Goal: Use online tool/utility: Utilize a website feature to perform a specific function

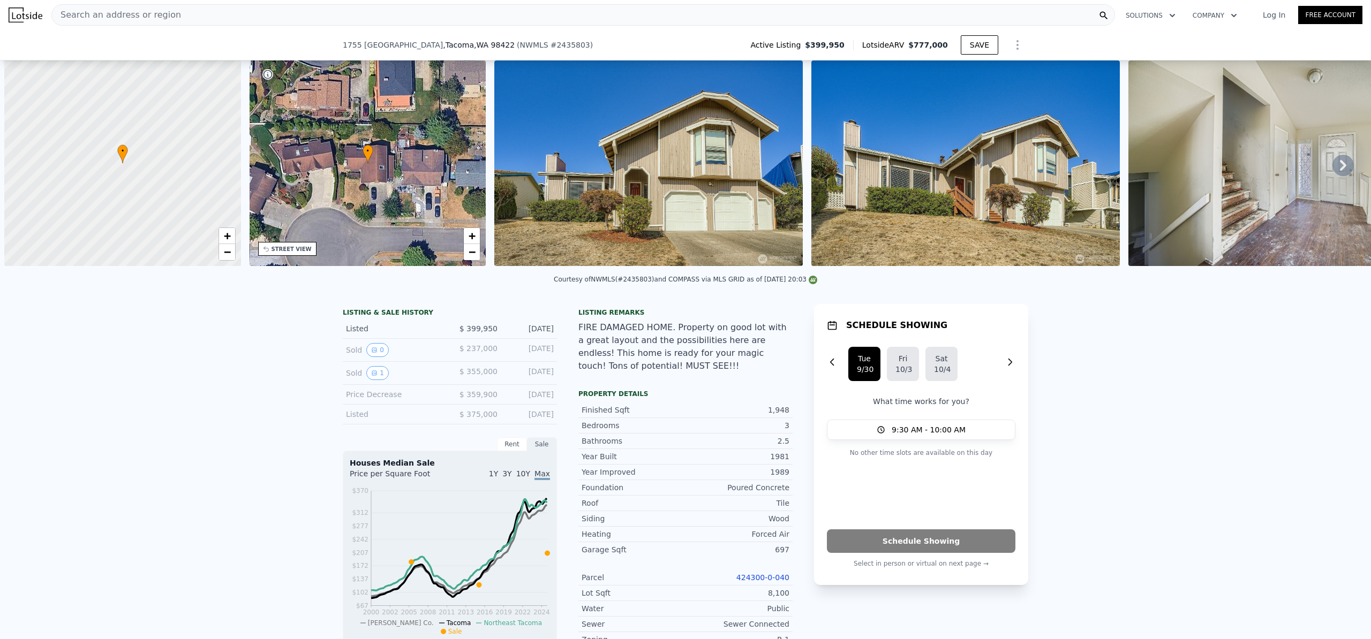
scroll to position [0, 4]
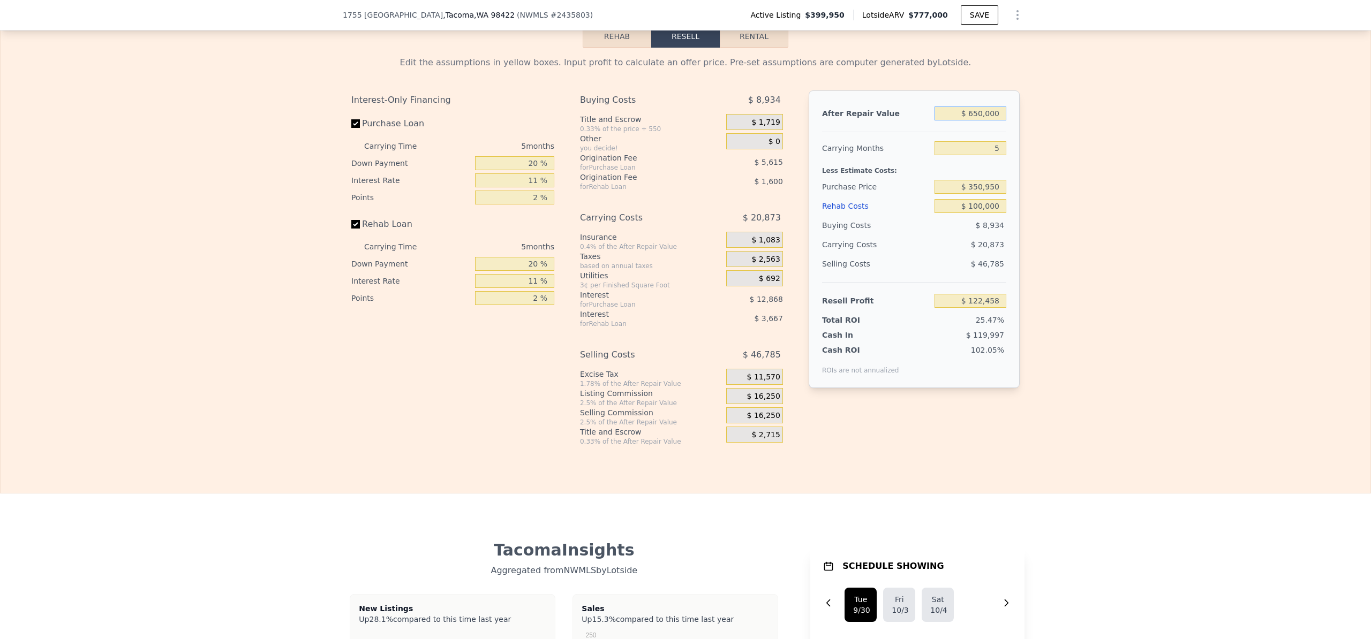
click at [974, 121] on input "$ 650,000" at bounding box center [971, 114] width 72 height 14
click at [972, 213] on input "$ 100,000" at bounding box center [971, 206] width 72 height 14
type input "$ 150,000"
type input "$ 69,823"
type input "$ 150,000"
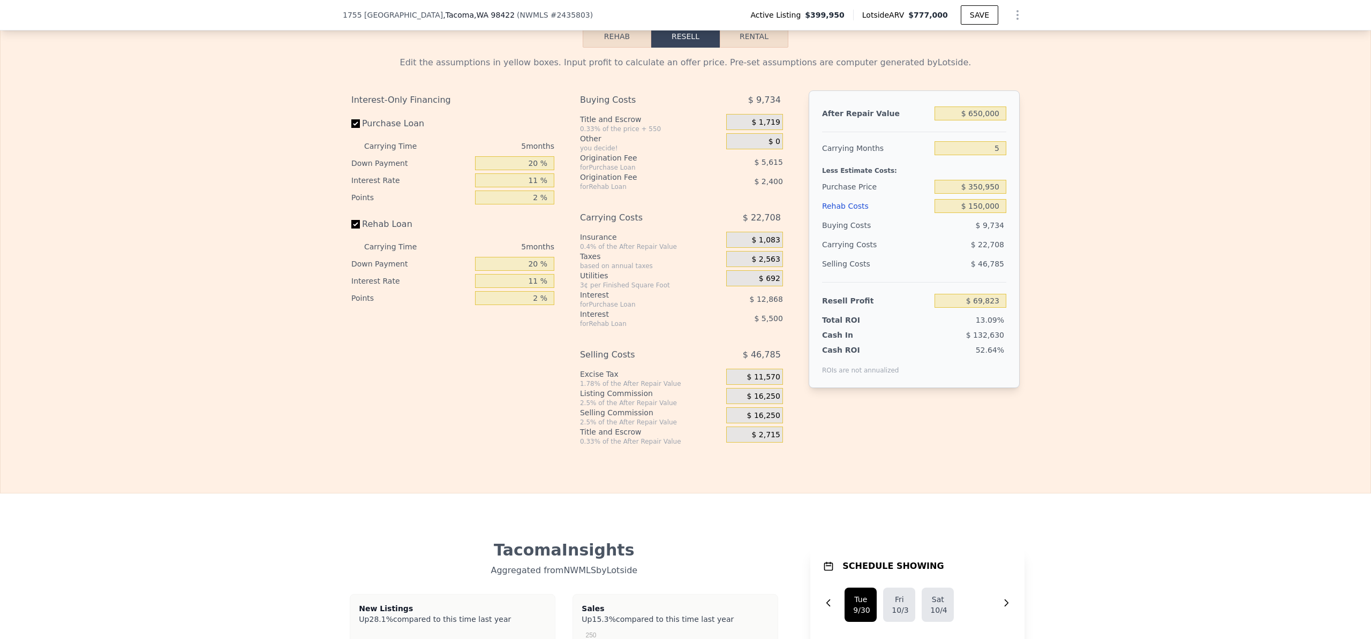
click at [1050, 245] on div "Edit the assumptions in yellow boxes. Input profit to calculate an offer price.…" at bounding box center [686, 247] width 1370 height 398
click at [972, 121] on input "$ 650,000" at bounding box center [971, 114] width 72 height 14
type input "$ 600,000"
type input "$ 23,463"
type input "$ 600,000"
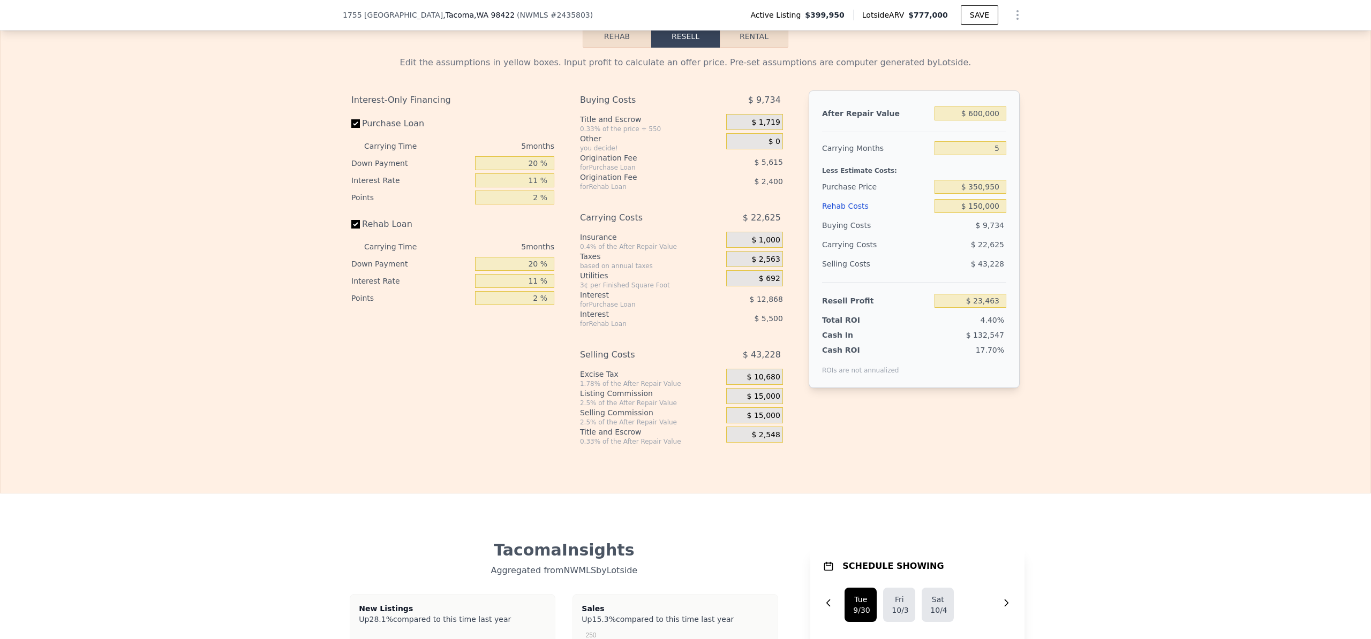
click at [1055, 220] on div "Edit the assumptions in yellow boxes. Input profit to calculate an offer price.…" at bounding box center [686, 247] width 1370 height 398
click at [973, 121] on input "$ 600,000" at bounding box center [971, 114] width 72 height 14
click at [1052, 152] on div "Edit the assumptions in yellow boxes. Input profit to calculate an offer price.…" at bounding box center [686, 247] width 1370 height 398
click at [989, 155] on input "5" at bounding box center [971, 148] width 72 height 14
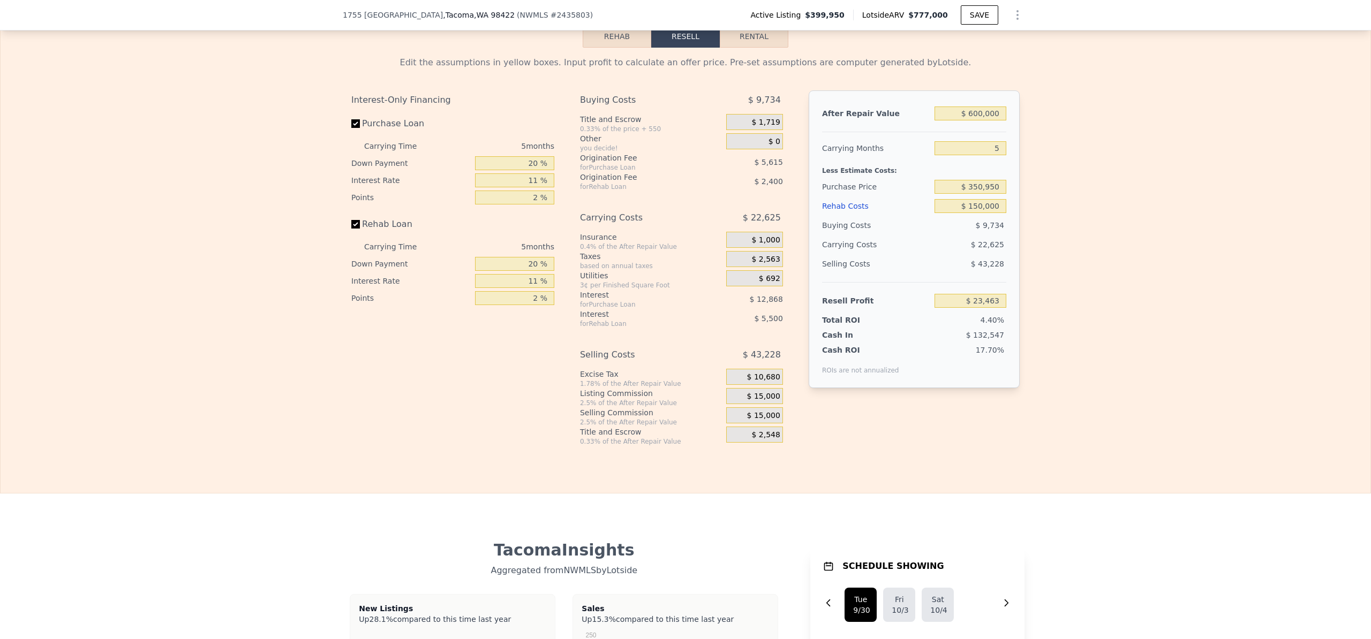
click at [1058, 170] on div "Edit the assumptions in yellow boxes. Input profit to calculate an offer price.…" at bounding box center [686, 247] width 1370 height 398
click at [975, 213] on input "$ 150,000" at bounding box center [971, 206] width 72 height 14
type input "$ 10,000"
type input "$ 170,838"
type input "$ 100,000"
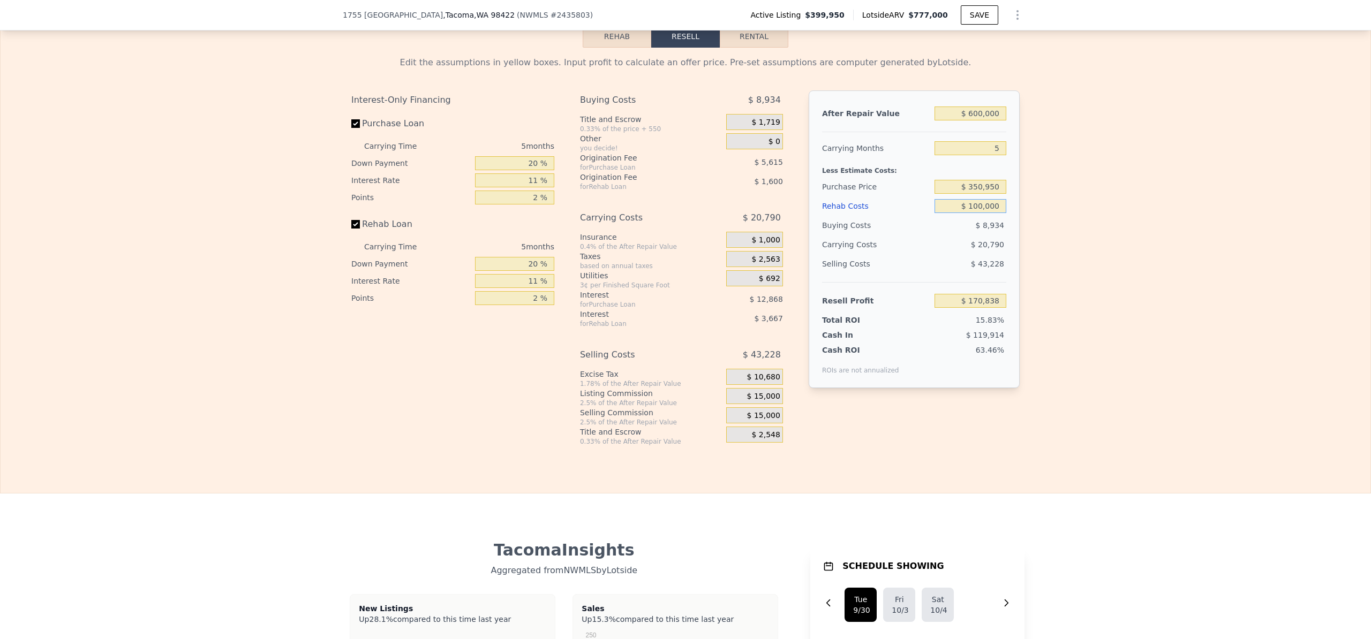
type input "$ 76,098"
type input "$ 100,000"
click at [1039, 268] on div "Edit the assumptions in yellow boxes. Input profit to calculate an offer price.…" at bounding box center [686, 247] width 1370 height 398
click at [972, 194] on input "$ 350,950" at bounding box center [971, 187] width 72 height 14
type input "$ 330,950"
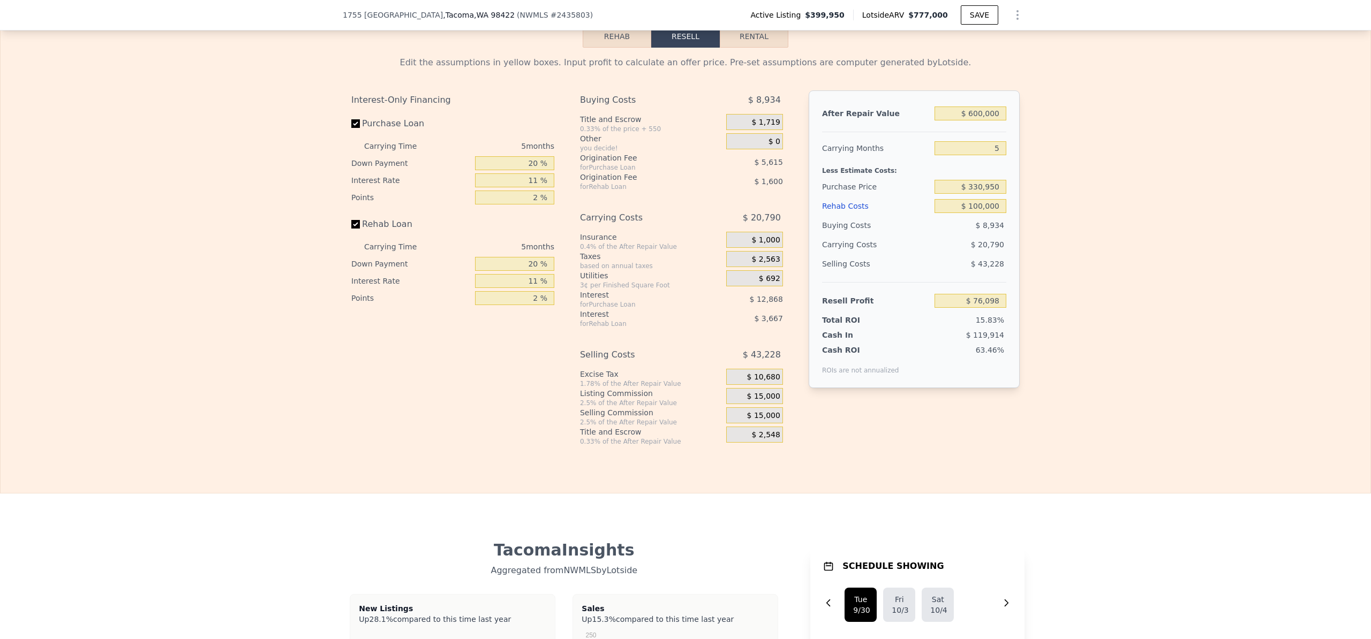
click at [1086, 274] on div "Edit the assumptions in yellow boxes. Input profit to calculate an offer price.…" at bounding box center [686, 247] width 1370 height 398
type input "$ 97,220"
click at [1086, 274] on div "Edit the assumptions in yellow boxes. Input profit to calculate an offer price.…" at bounding box center [686, 247] width 1370 height 398
click at [1073, 267] on div "Edit the assumptions in yellow boxes. Input profit to calculate an offer price.…" at bounding box center [686, 247] width 1370 height 398
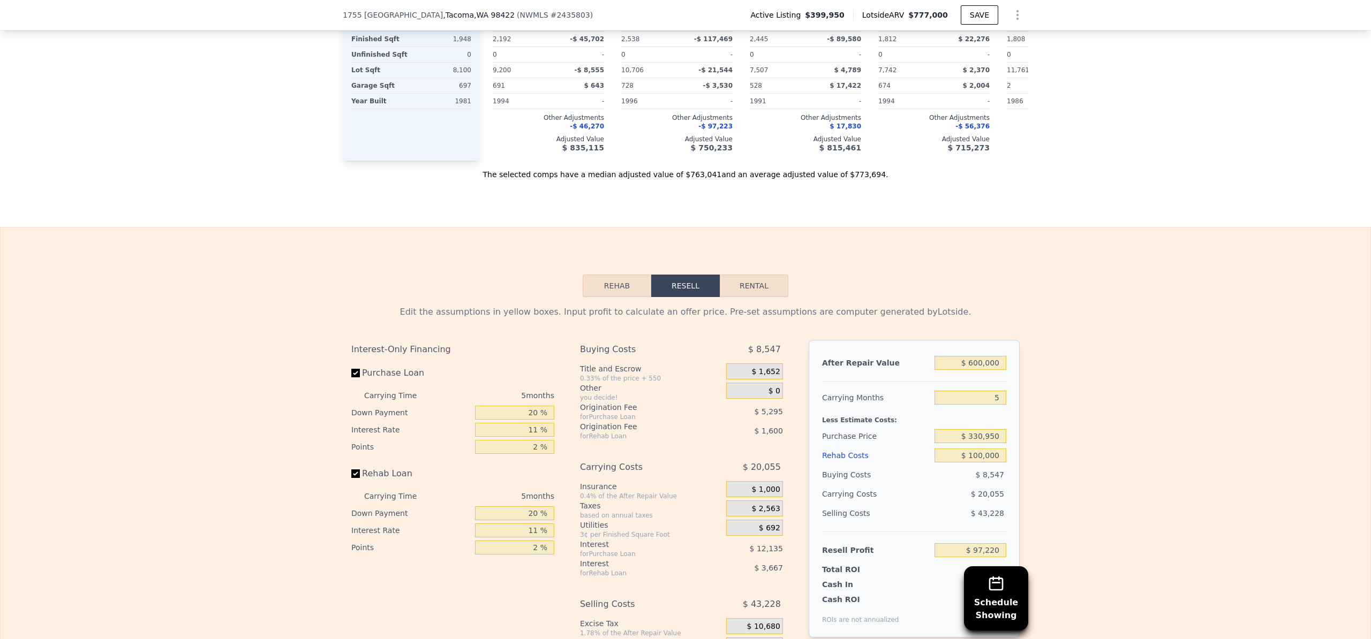
scroll to position [1434, 0]
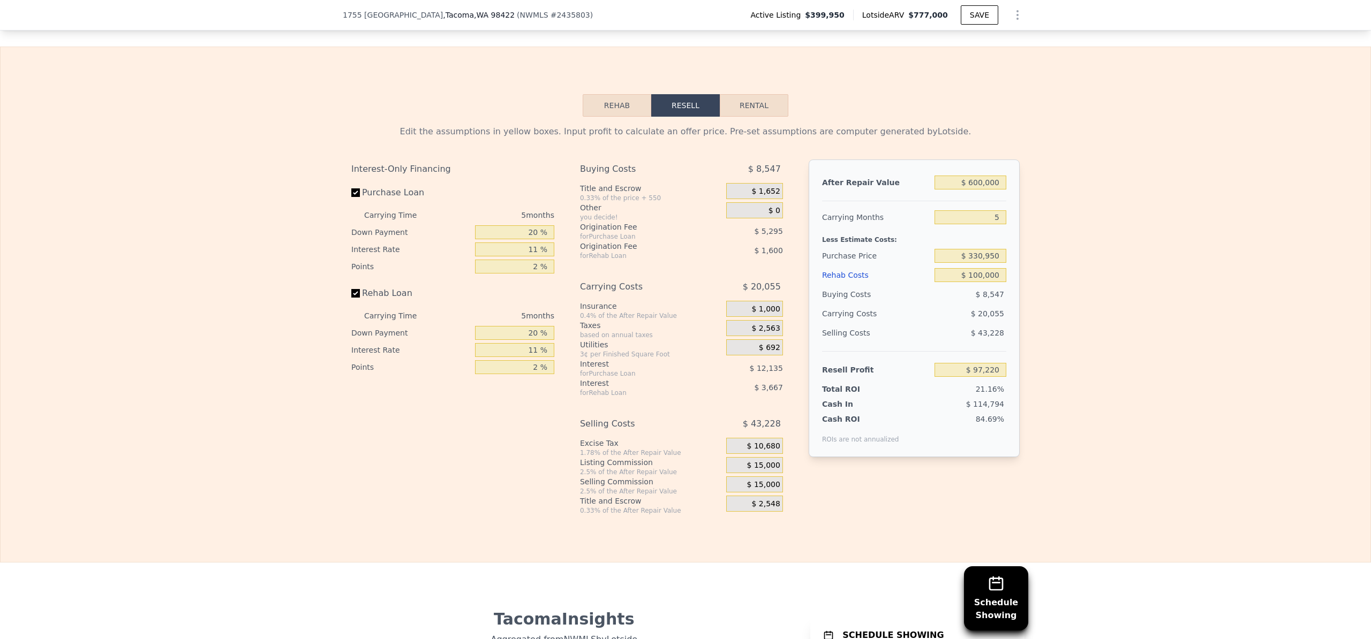
click at [824, 192] on div "After Repair Value" at bounding box center [876, 182] width 108 height 19
click at [822, 192] on div "After Repair Value" at bounding box center [876, 182] width 108 height 19
click at [972, 282] on input "$ 100,000" at bounding box center [971, 275] width 72 height 14
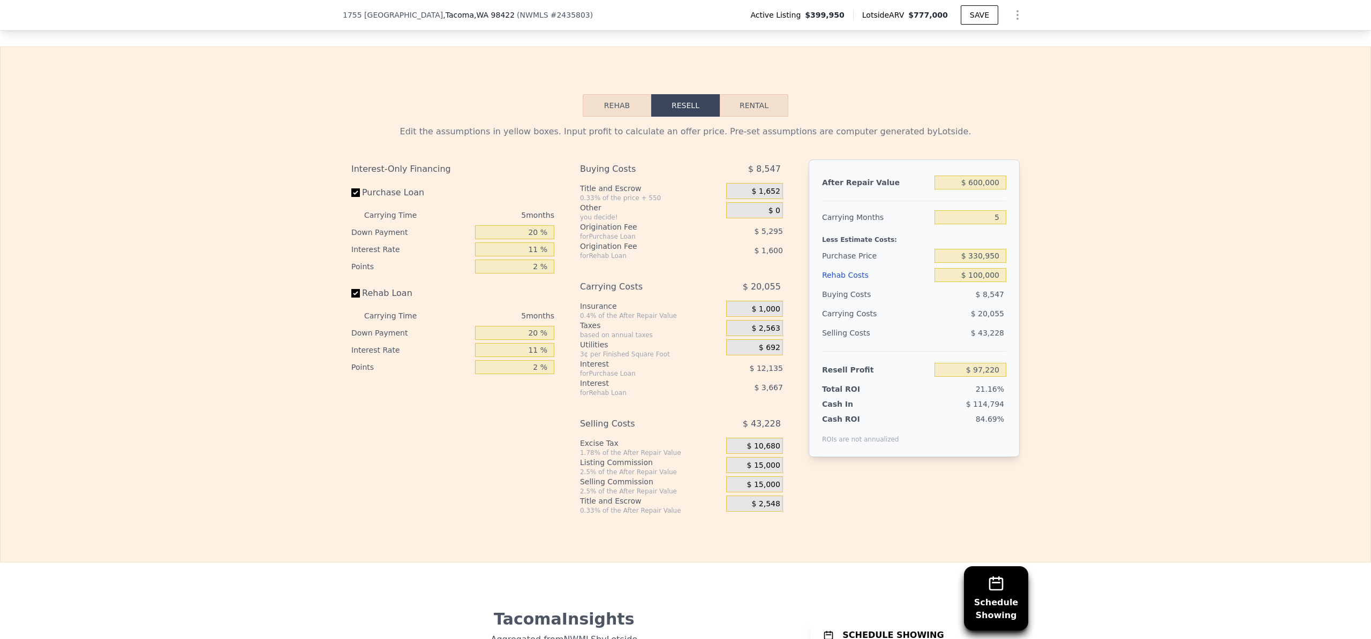
click at [1031, 292] on div "Edit the assumptions in yellow boxes. Input profit to calculate an offer price.…" at bounding box center [686, 316] width 1370 height 398
click at [970, 282] on input "$ 100,000" at bounding box center [971, 275] width 72 height 14
type input "$ 150,000"
type input "$ 44,585"
type input "$ 150,000"
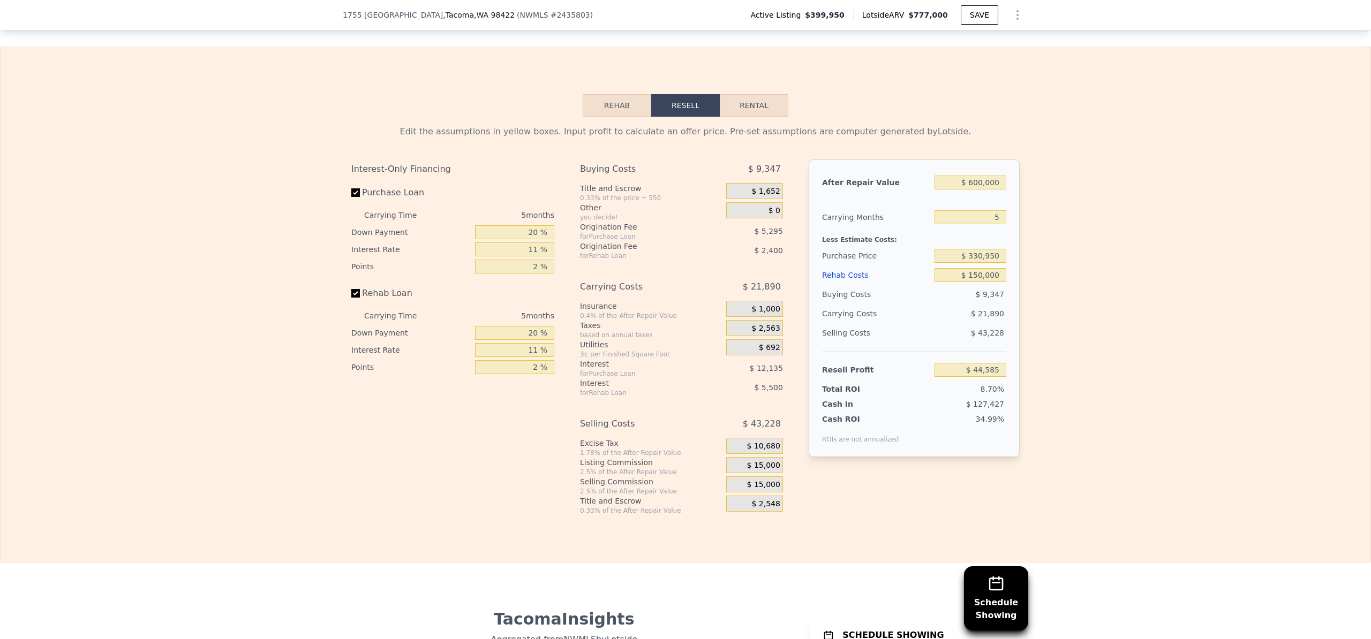
click at [1061, 325] on div "Edit the assumptions in yellow boxes. Input profit to calculate an offer price.…" at bounding box center [686, 316] width 1370 height 398
click at [1055, 332] on div "Edit the assumptions in yellow boxes. Input profit to calculate an offer price.…" at bounding box center [686, 316] width 1370 height 398
click at [1058, 389] on div "Edit the assumptions in yellow boxes. Input profit to calculate an offer price.…" at bounding box center [686, 316] width 1370 height 398
click at [973, 263] on input "$ 330,950" at bounding box center [971, 256] width 72 height 14
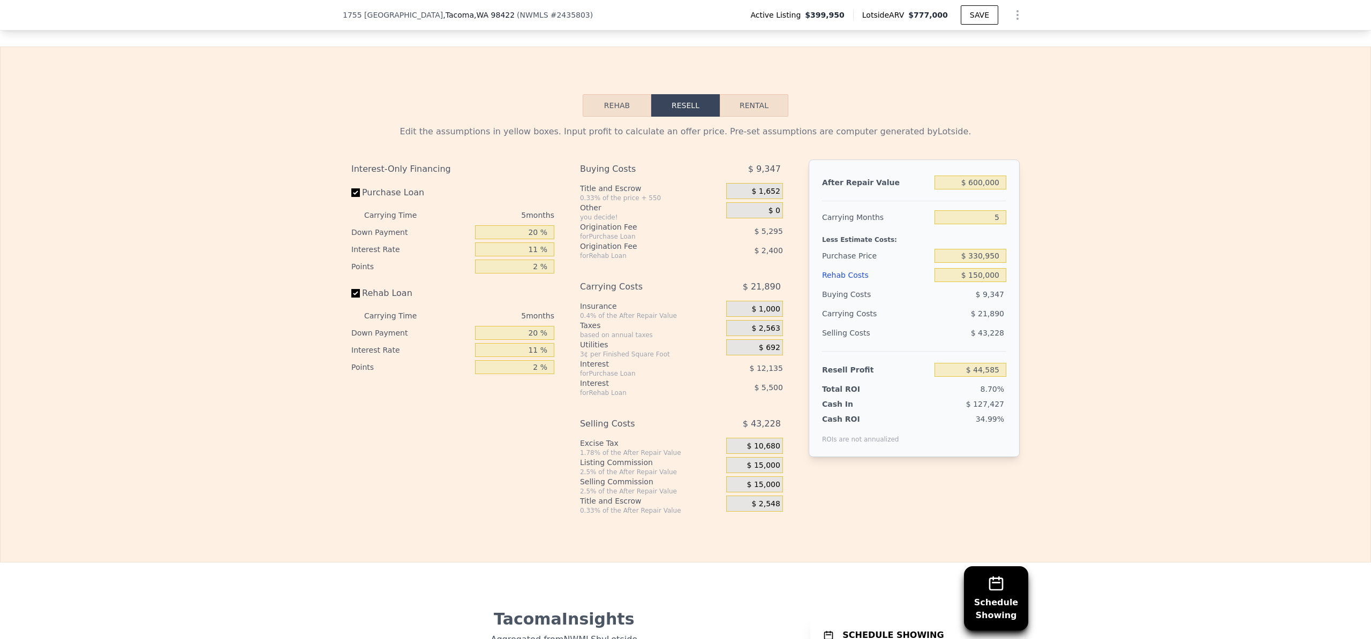
click at [1020, 275] on div "Edit the assumptions in yellow boxes. Input profit to calculate an offer price.…" at bounding box center [686, 316] width 686 height 398
click at [972, 263] on input "$ 330,950" at bounding box center [971, 256] width 72 height 14
type input "$ 350,950"
click at [1048, 319] on div "Edit the assumptions in yellow boxes. Input profit to calculate an offer price.…" at bounding box center [686, 316] width 1370 height 398
type input "$ 23,463"
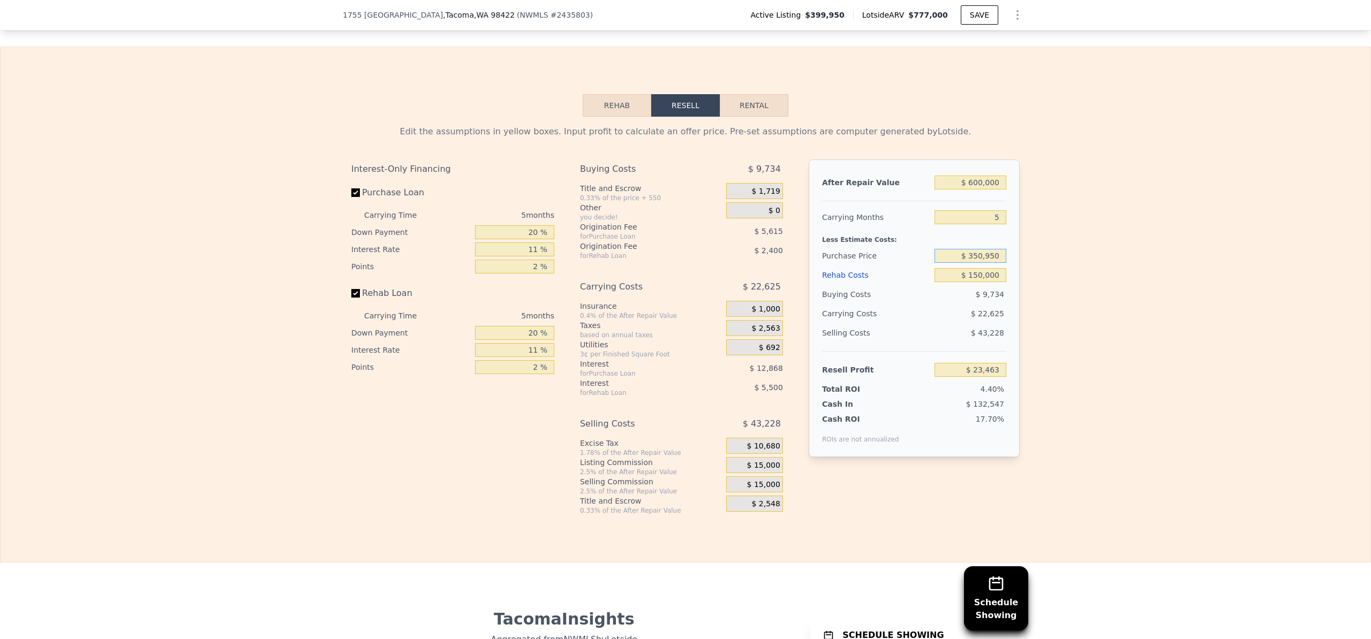
click at [972, 263] on input "$ 350,950" at bounding box center [971, 256] width 72 height 14
type input "$ 330,950"
type input "$ 44,585"
click at [1048, 299] on div "Edit the assumptions in yellow boxes. Input profit to calculate an offer price.…" at bounding box center [686, 316] width 1370 height 398
click at [1066, 314] on div "Edit the assumptions in yellow boxes. Input profit to calculate an offer price.…" at bounding box center [686, 316] width 1370 height 398
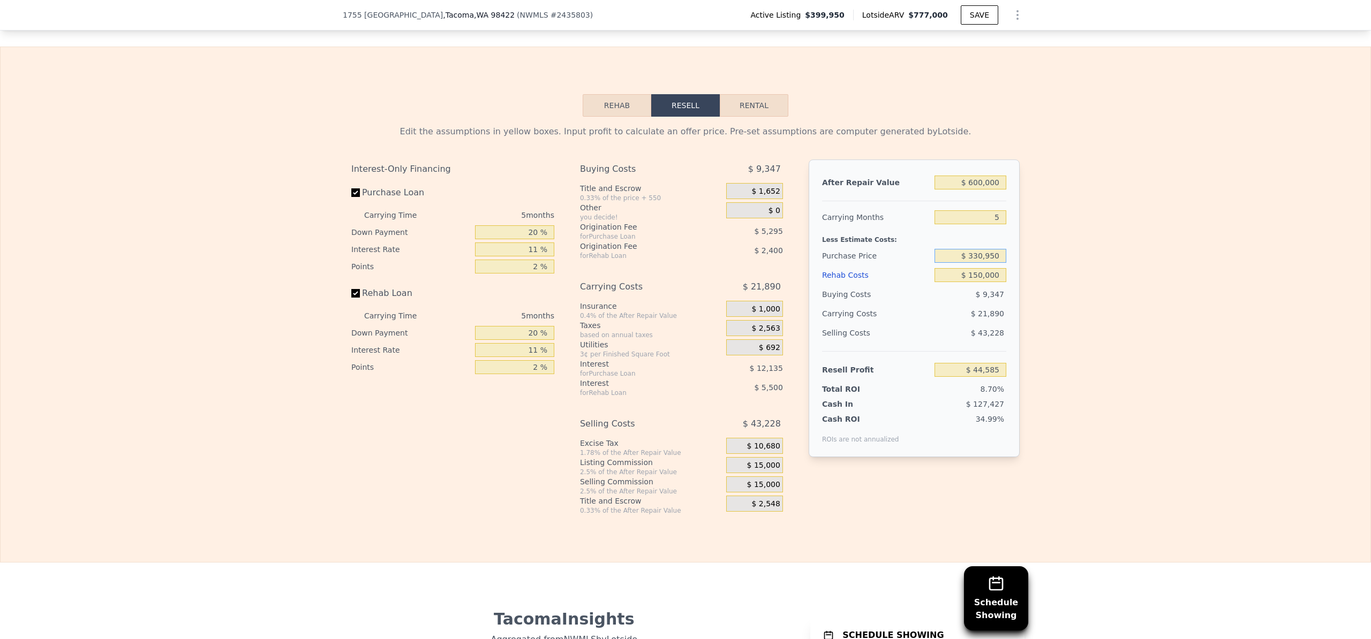
click at [972, 263] on input "$ 330,950" at bounding box center [971, 256] width 72 height 14
type input "$ 340,950"
click at [1077, 298] on div "Edit the assumptions in yellow boxes. Input profit to calculate an offer price.…" at bounding box center [686, 316] width 1370 height 398
type input "$ 34,027"
click at [972, 263] on input "$ 340,950" at bounding box center [971, 256] width 72 height 14
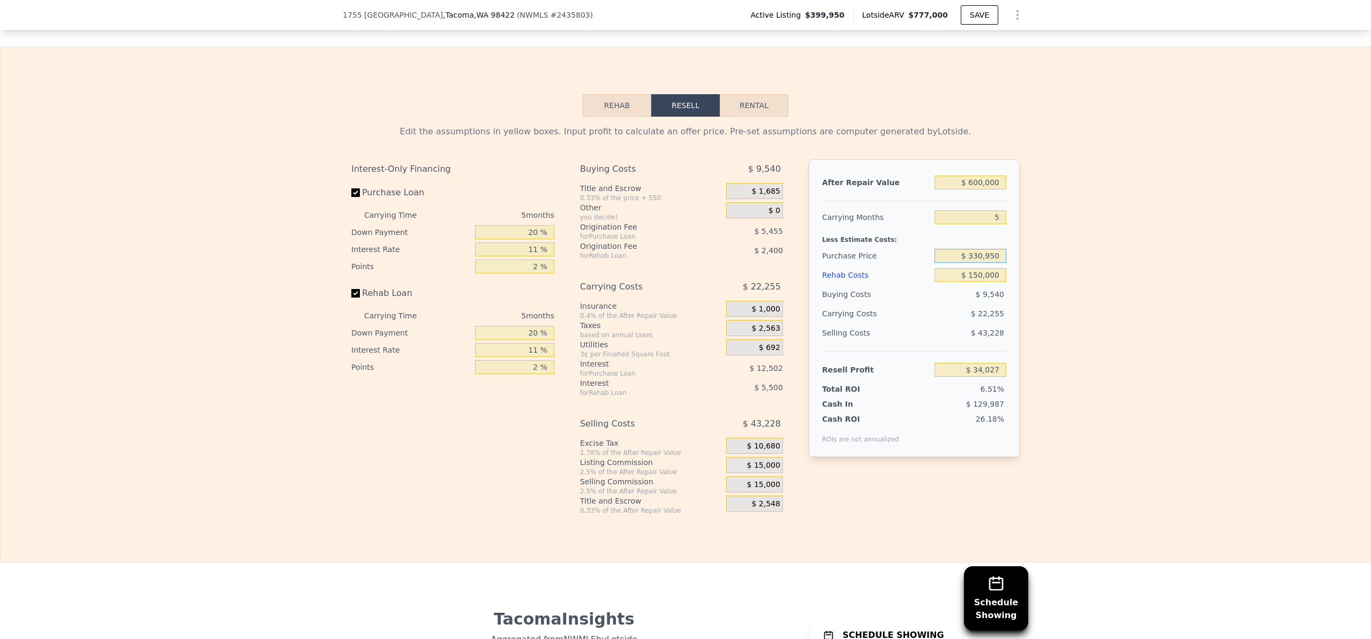
type input "$ 330,950"
click at [1037, 300] on div "Edit the assumptions in yellow boxes. Input profit to calculate an offer price.…" at bounding box center [686, 316] width 1370 height 398
type input "$ 44,585"
click at [1064, 302] on div "Edit the assumptions in yellow boxes. Input profit to calculate an offer price.…" at bounding box center [686, 316] width 1370 height 398
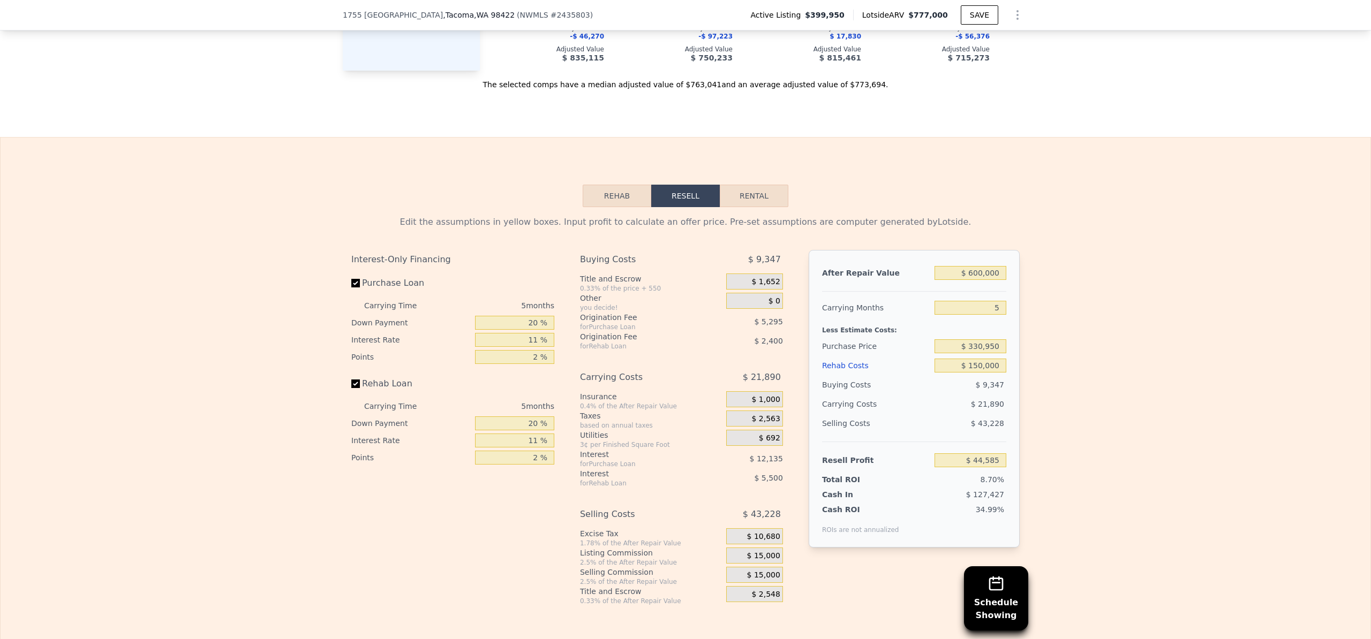
scroll to position [1464, 0]
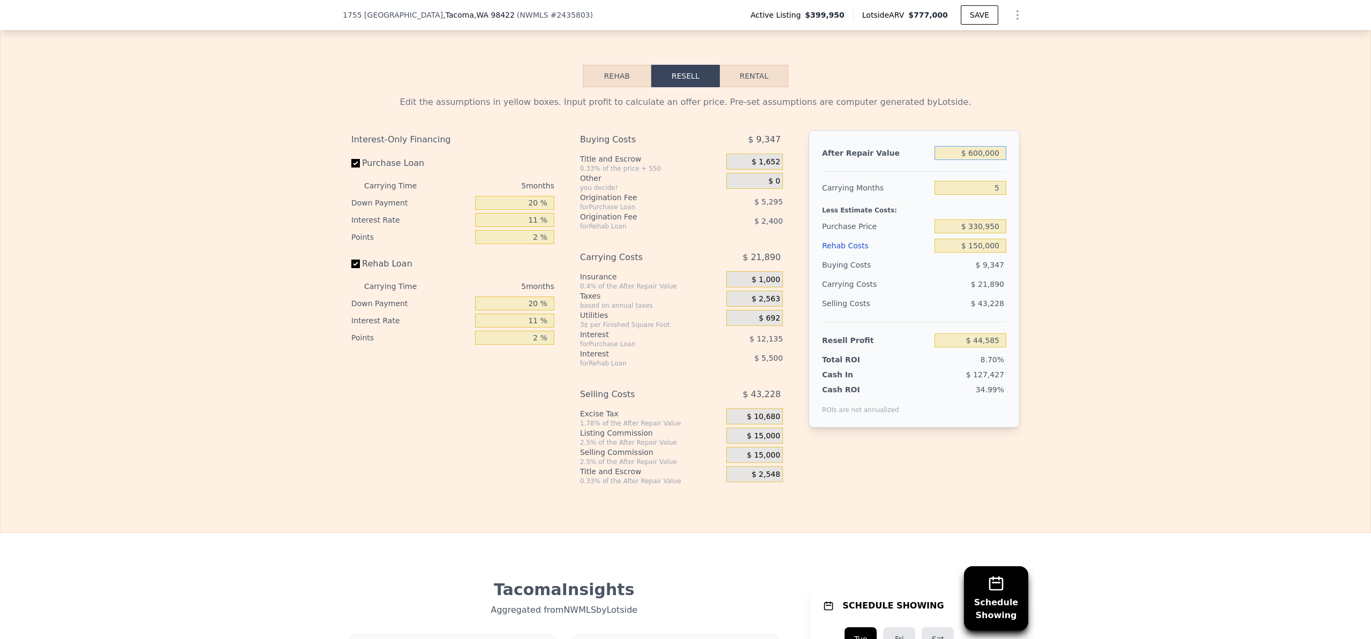
click at [966, 160] on input "$ 600,000" at bounding box center [971, 153] width 72 height 14
type input "$ 700,000"
type input "$ 137,305"
type input "$ 700,000"
click at [1068, 292] on div "Edit the assumptions in yellow boxes. Input profit to calculate an offer price.…" at bounding box center [686, 286] width 1370 height 398
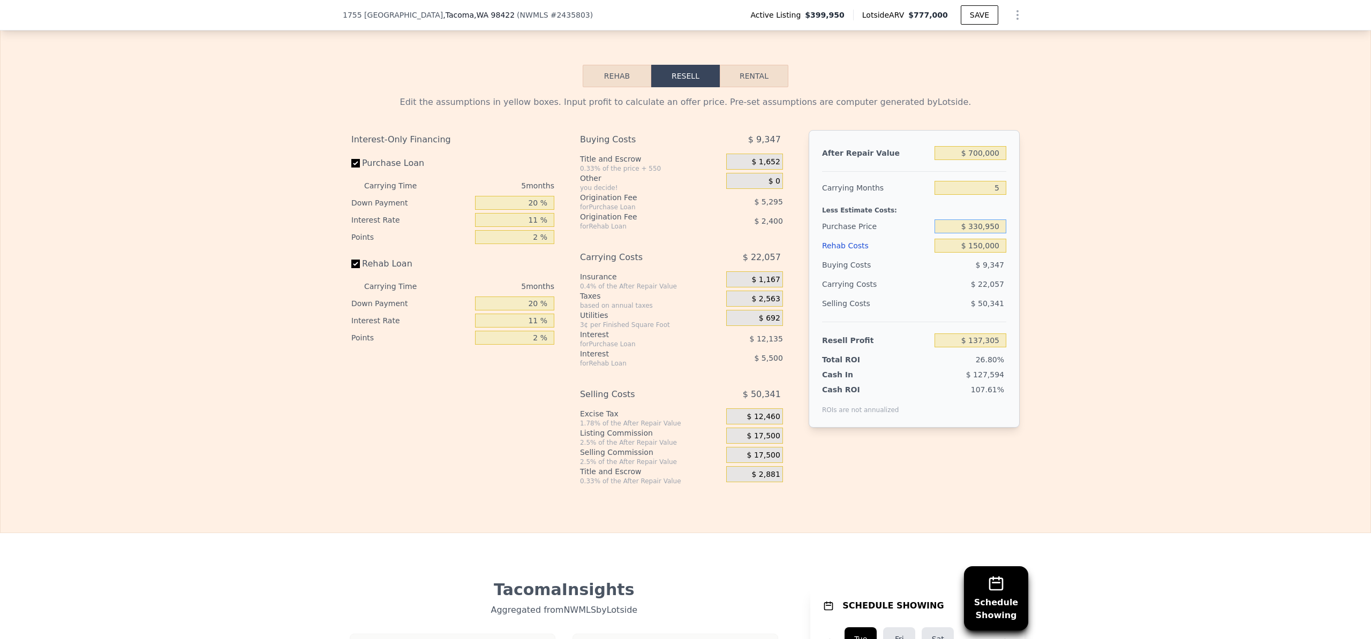
drag, startPoint x: 980, startPoint y: 243, endPoint x: 964, endPoint y: 242, distance: 15.6
click at [964, 234] on input "$ 330,950" at bounding box center [971, 227] width 72 height 14
click at [963, 234] on input "$ 00330,950" at bounding box center [971, 227] width 72 height 14
type input "$ 400,000"
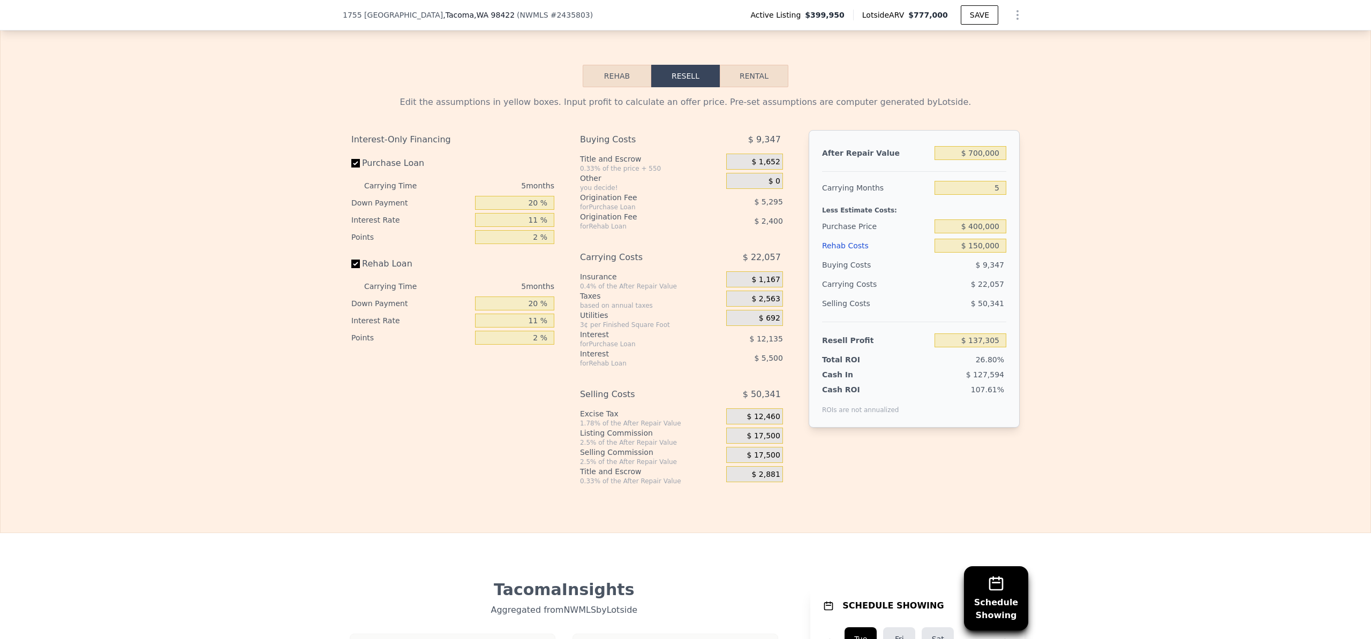
type input "$ 64,390"
click at [1063, 331] on div "Edit the assumptions in yellow boxes. Input profit to calculate an offer price.…" at bounding box center [686, 286] width 1370 height 398
click at [1056, 296] on div "Edit the assumptions in yellow boxes. Input profit to calculate an offer price.…" at bounding box center [686, 286] width 1370 height 398
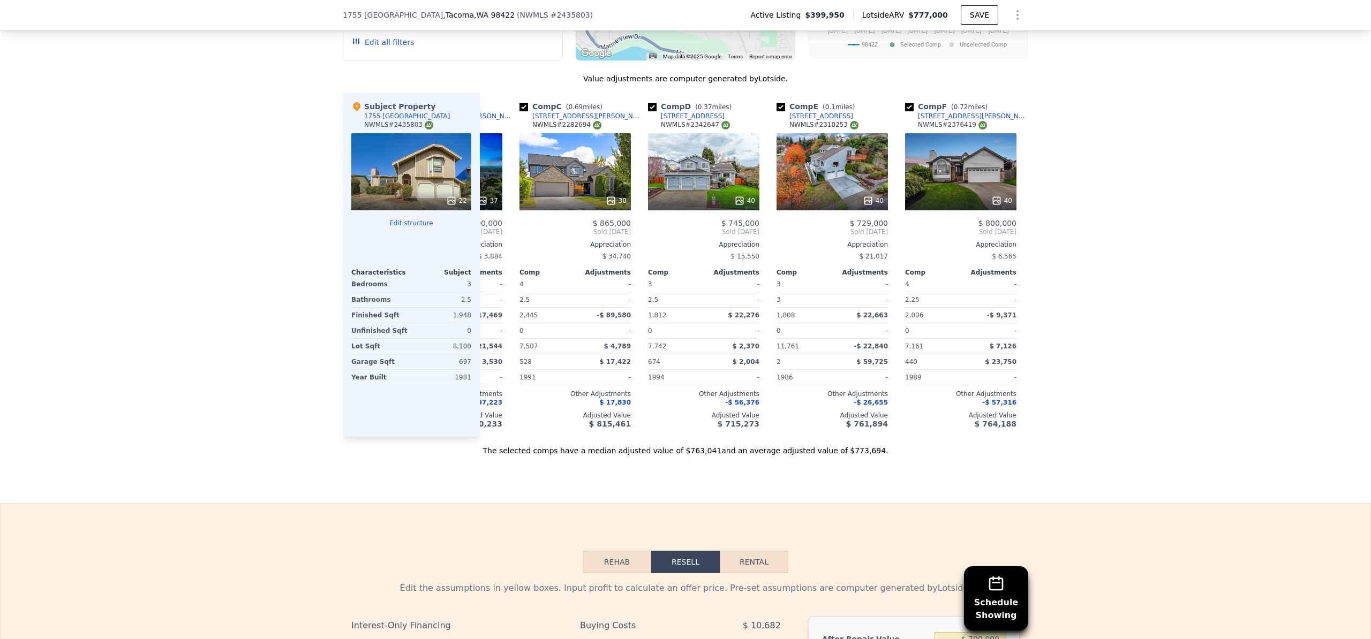
scroll to position [0, 0]
